Goal: Find specific page/section: Find specific page/section

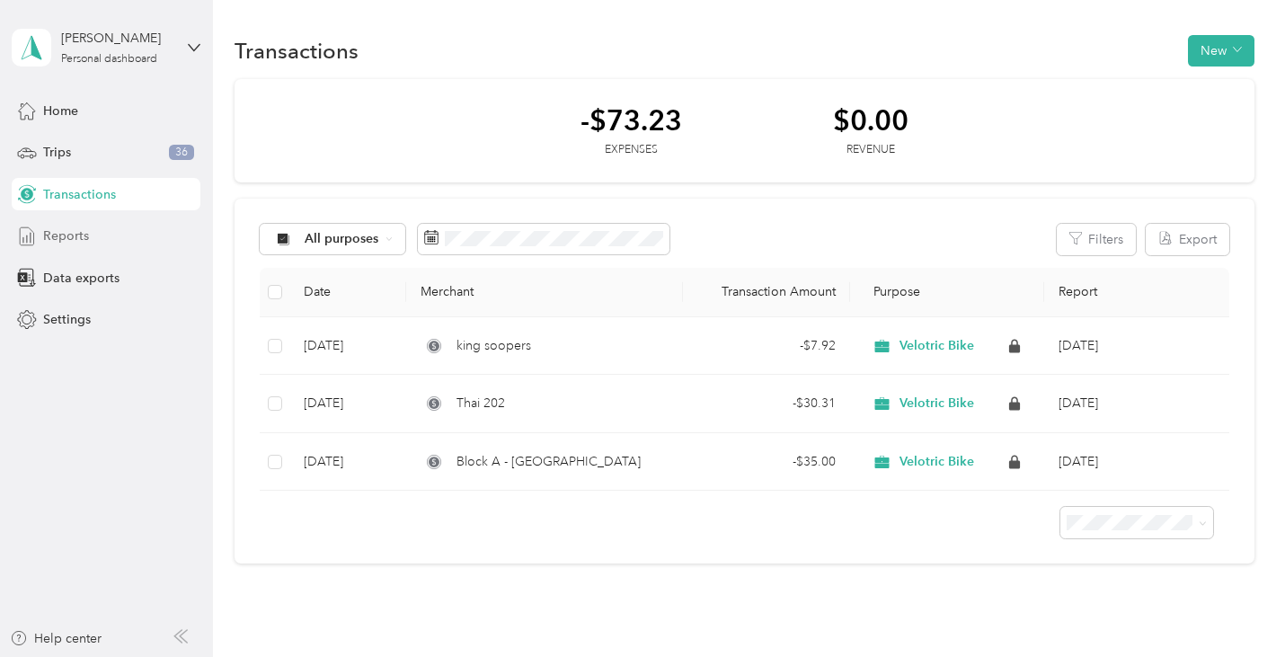
click at [79, 237] on span "Reports" at bounding box center [66, 235] width 46 height 19
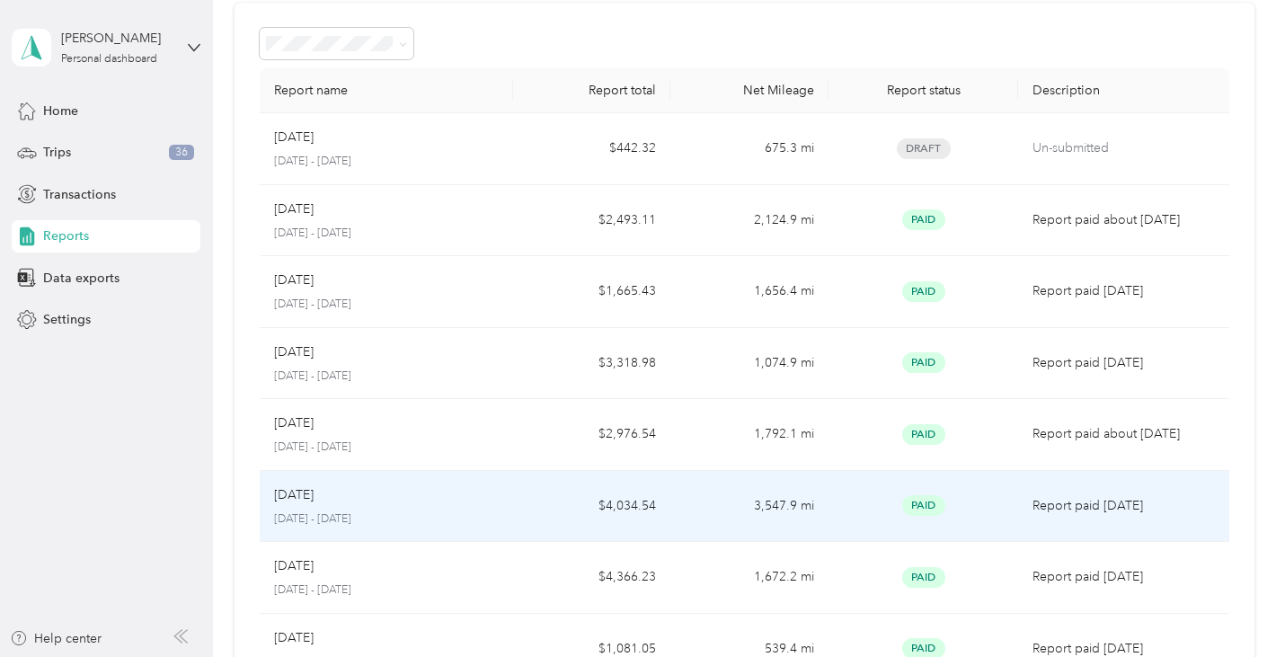
scroll to position [75, 0]
